Goal: Check status: Check status

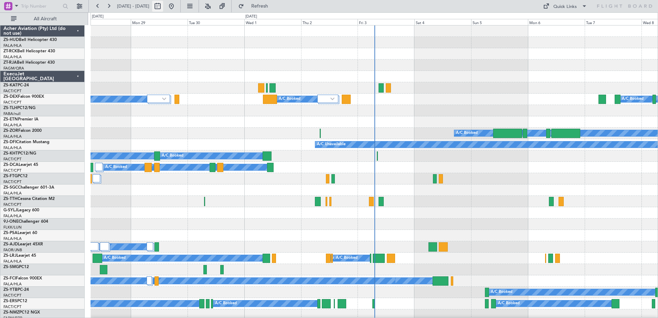
click at [163, 8] on button at bounding box center [157, 6] width 11 height 11
select select "9"
select select "2025"
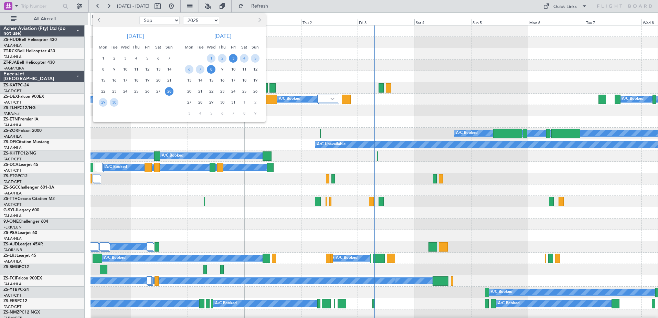
click at [234, 60] on span "3" at bounding box center [233, 58] width 9 height 9
click at [190, 70] on span "6" at bounding box center [189, 69] width 9 height 9
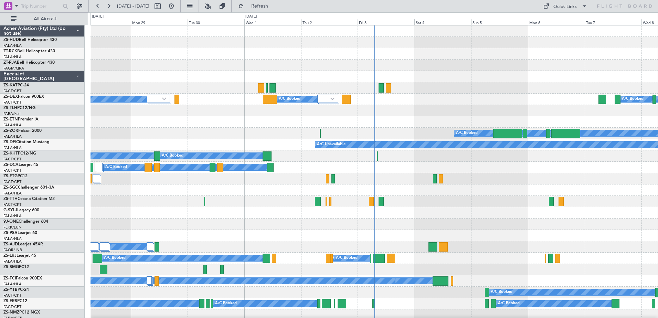
select select "10"
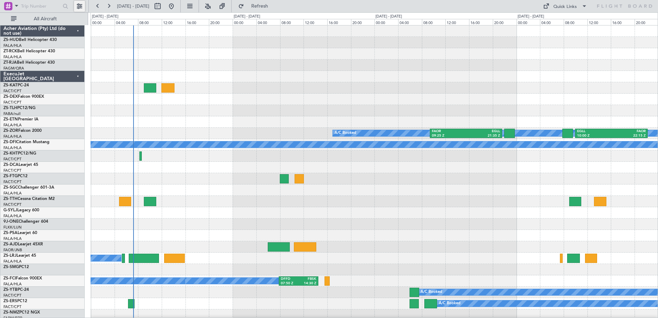
click at [82, 7] on button at bounding box center [79, 6] width 11 height 11
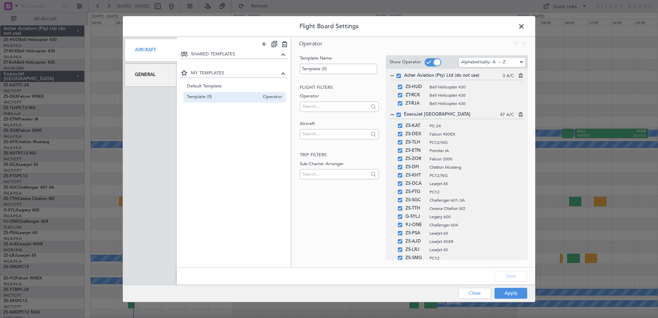
click at [151, 78] on div "General" at bounding box center [151, 74] width 52 height 23
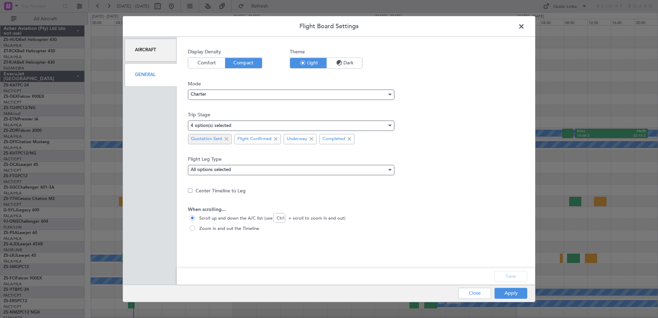
click at [227, 140] on span at bounding box center [226, 139] width 8 height 8
click at [504, 295] on button "Apply" at bounding box center [511, 293] width 33 height 11
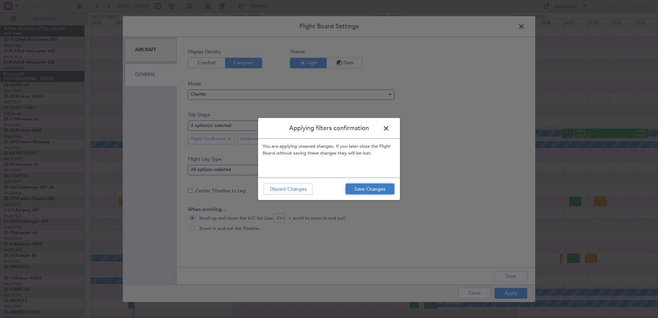
click at [378, 194] on button "Save Changes" at bounding box center [370, 188] width 49 height 11
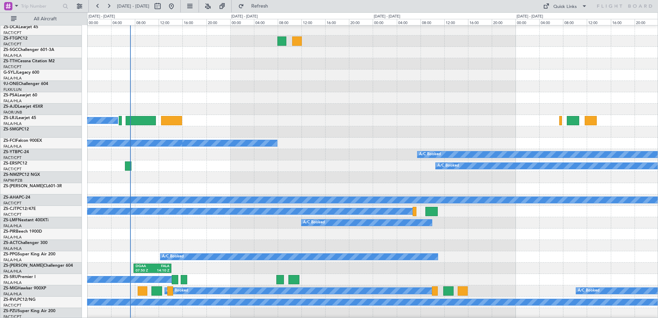
scroll to position [207, 0]
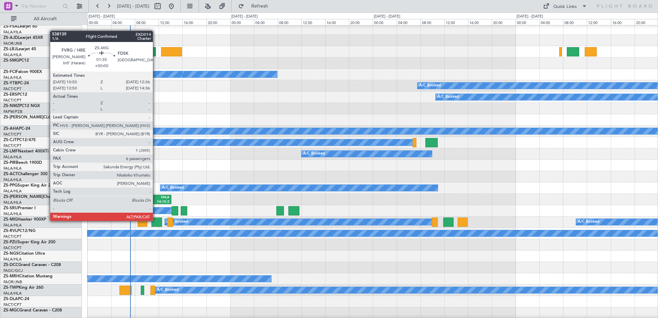
click at [156, 221] on div at bounding box center [156, 222] width 11 height 9
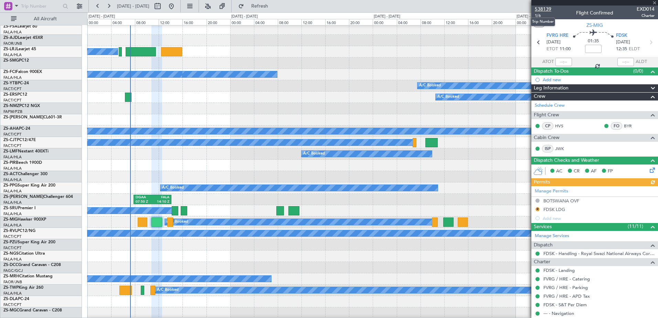
click at [539, 9] on span "538139" at bounding box center [543, 9] width 17 height 7
